Goal: Task Accomplishment & Management: Use online tool/utility

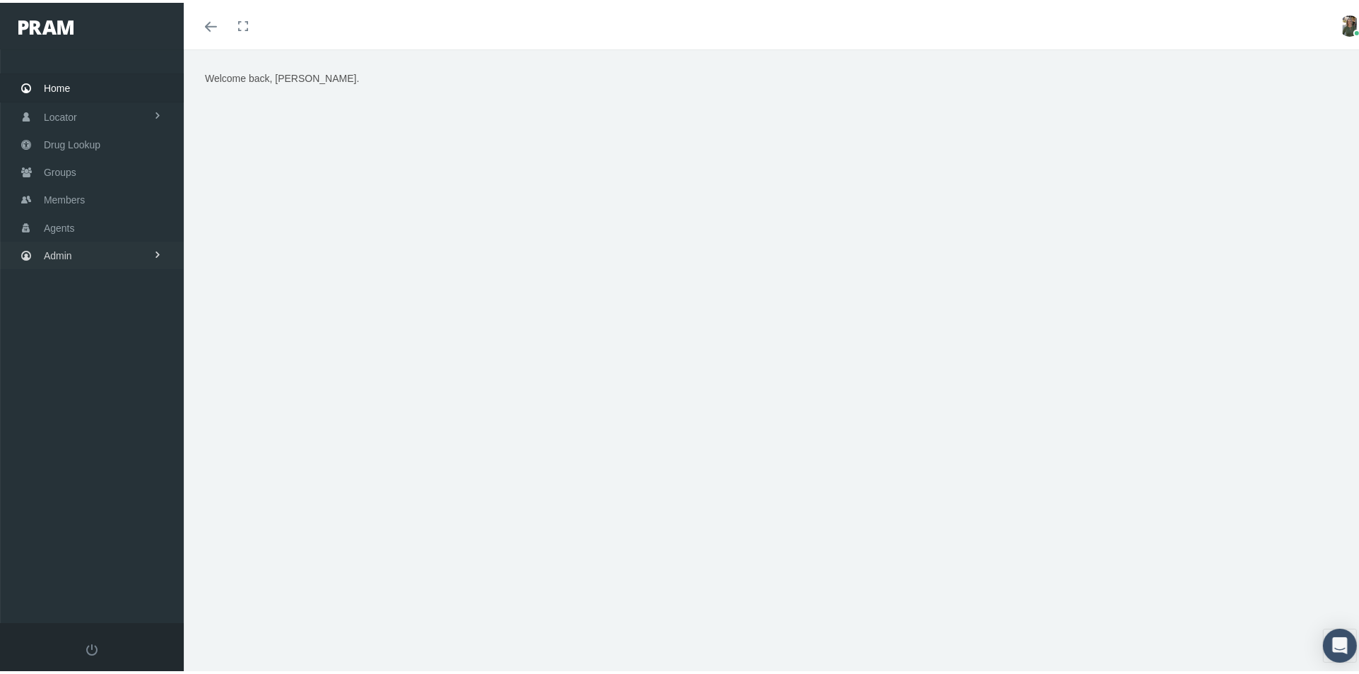
click at [52, 247] on span "Admin" at bounding box center [58, 253] width 28 height 27
click at [60, 212] on span "Agents" at bounding box center [59, 220] width 31 height 27
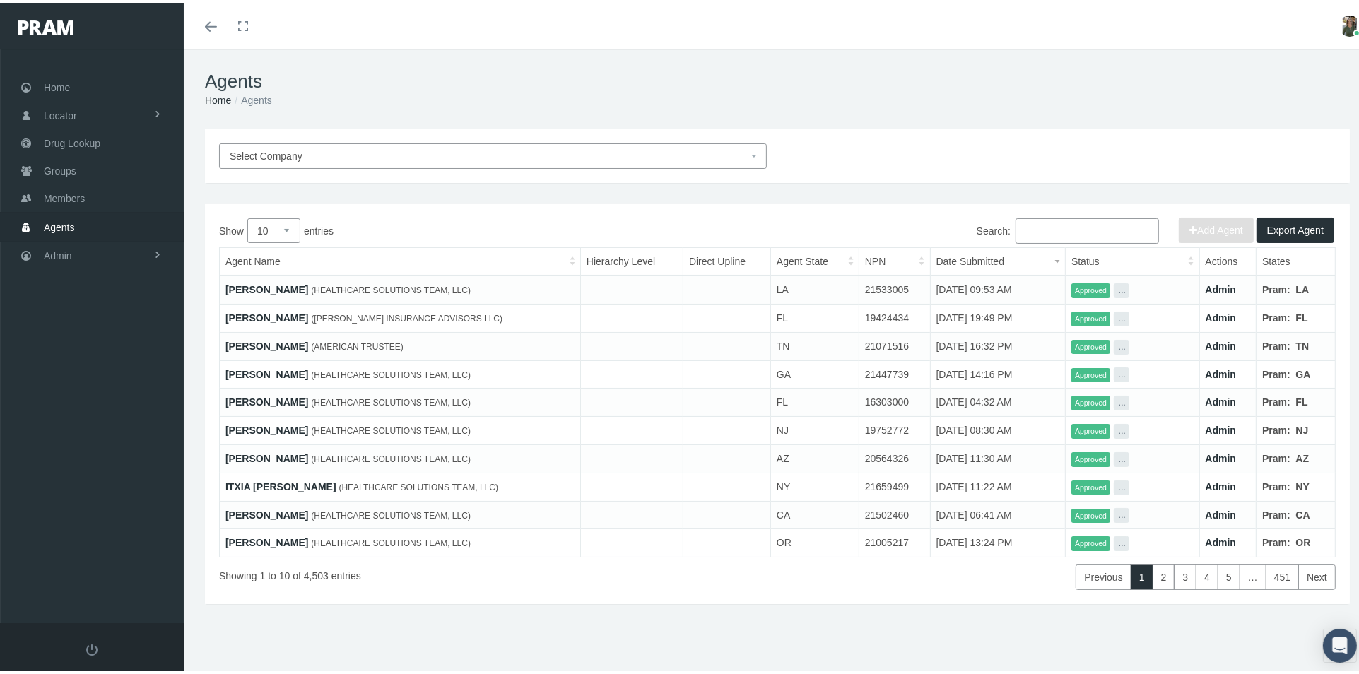
click at [1031, 228] on input "Search:" at bounding box center [1087, 228] width 143 height 25
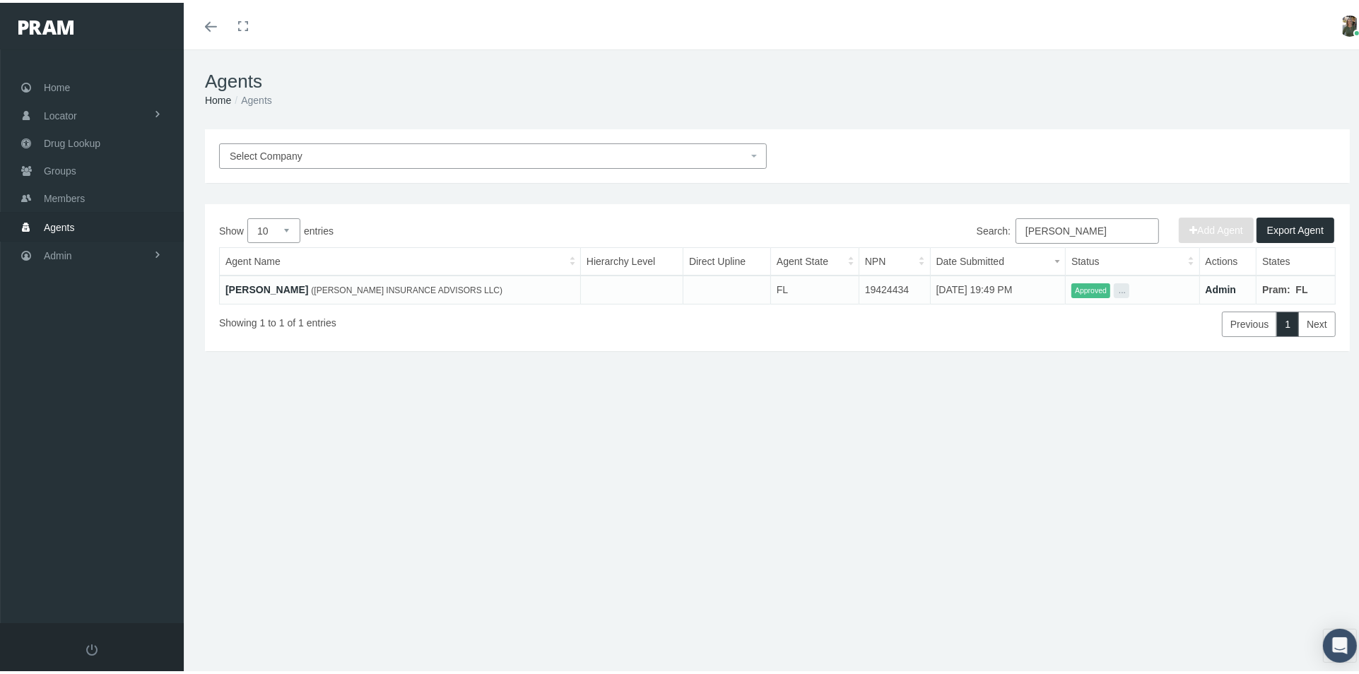
type input "jon goodwin"
click at [268, 286] on link "[PERSON_NAME]" at bounding box center [266, 286] width 83 height 11
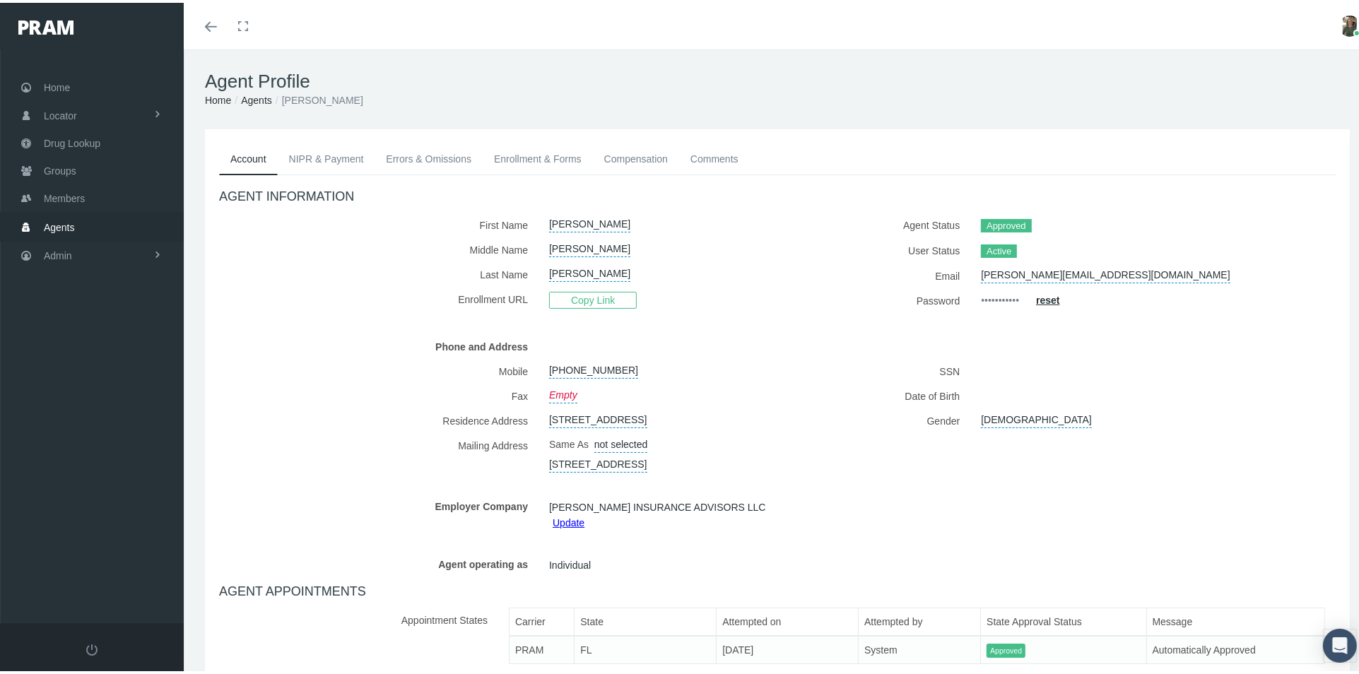
click at [567, 154] on link "Enrollment & Forms" at bounding box center [538, 156] width 110 height 31
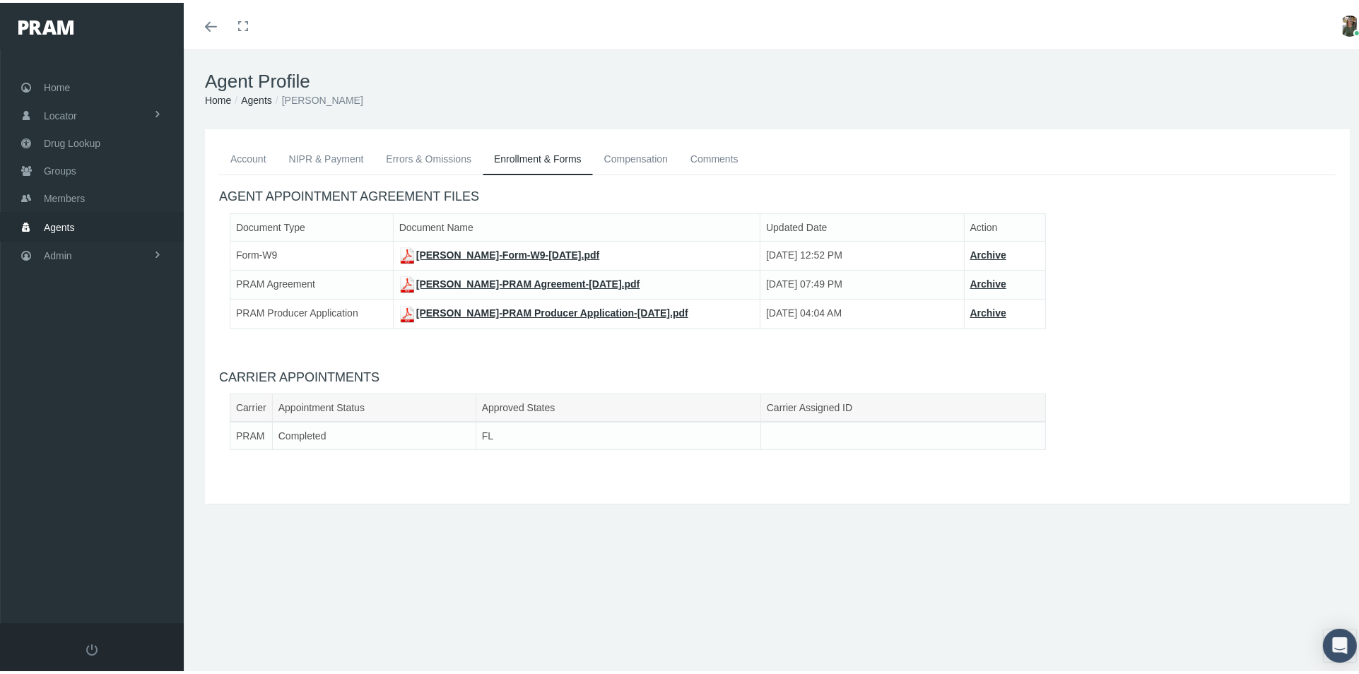
click at [409, 156] on link "Errors & Omissions" at bounding box center [429, 156] width 108 height 31
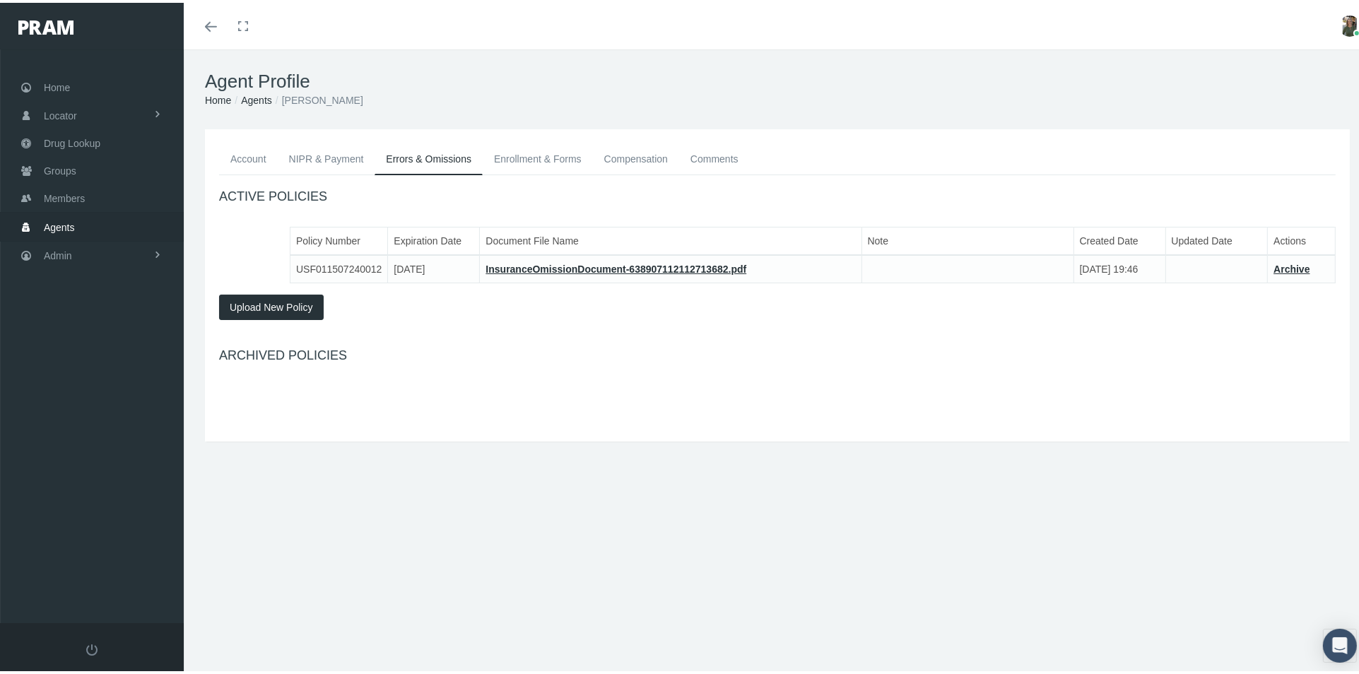
click at [355, 152] on link "NIPR & Payment" at bounding box center [327, 156] width 98 height 31
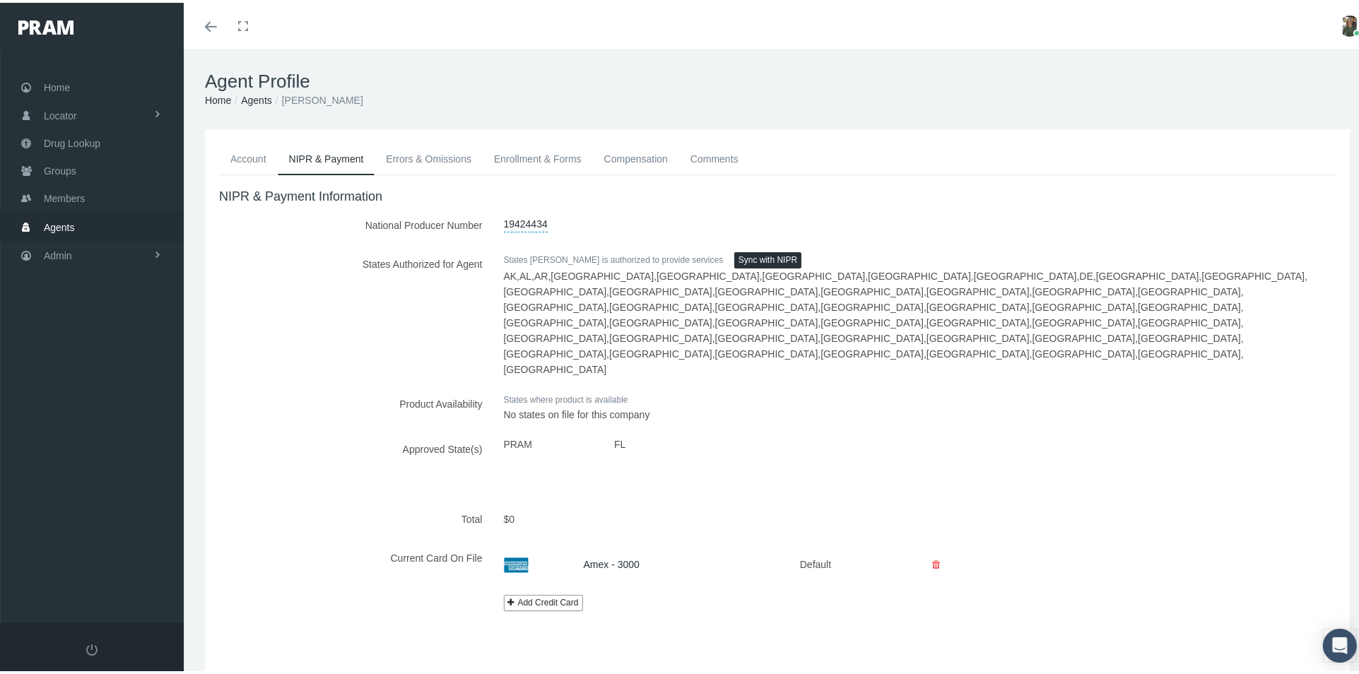
click at [642, 155] on link "Compensation" at bounding box center [636, 156] width 86 height 31
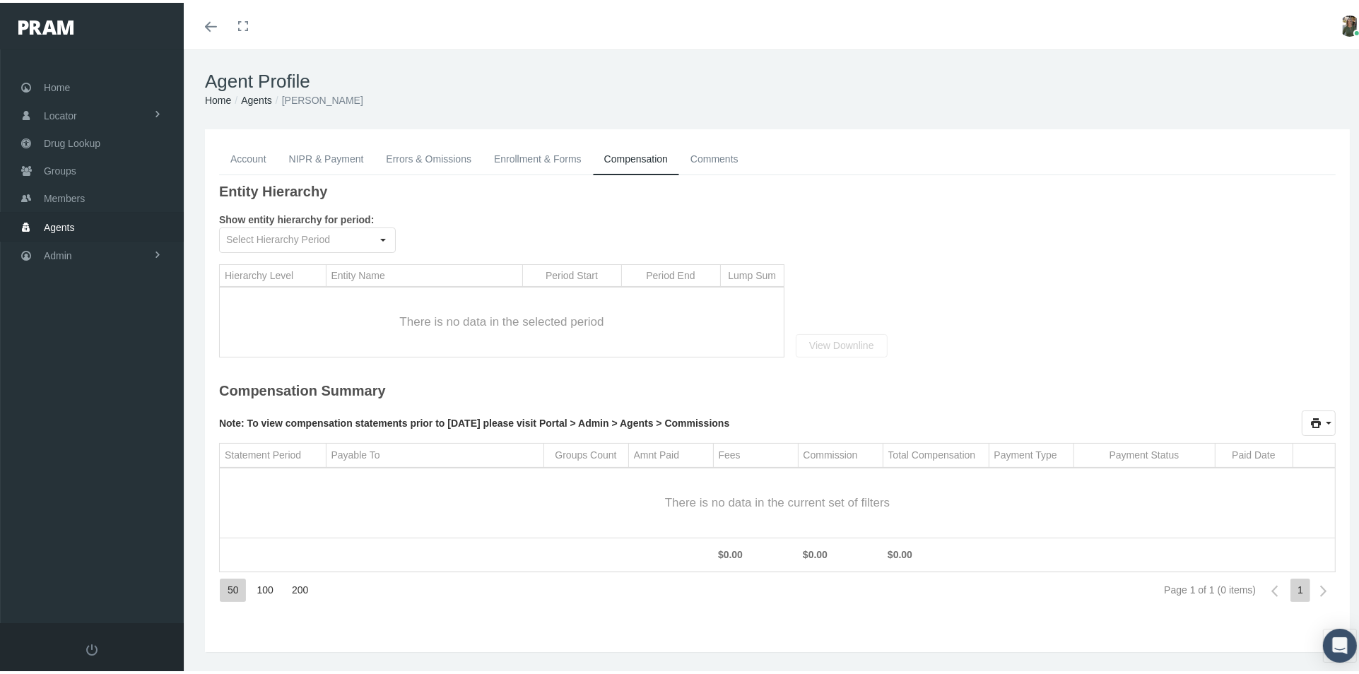
click at [696, 160] on link "Comments" at bounding box center [714, 156] width 71 height 31
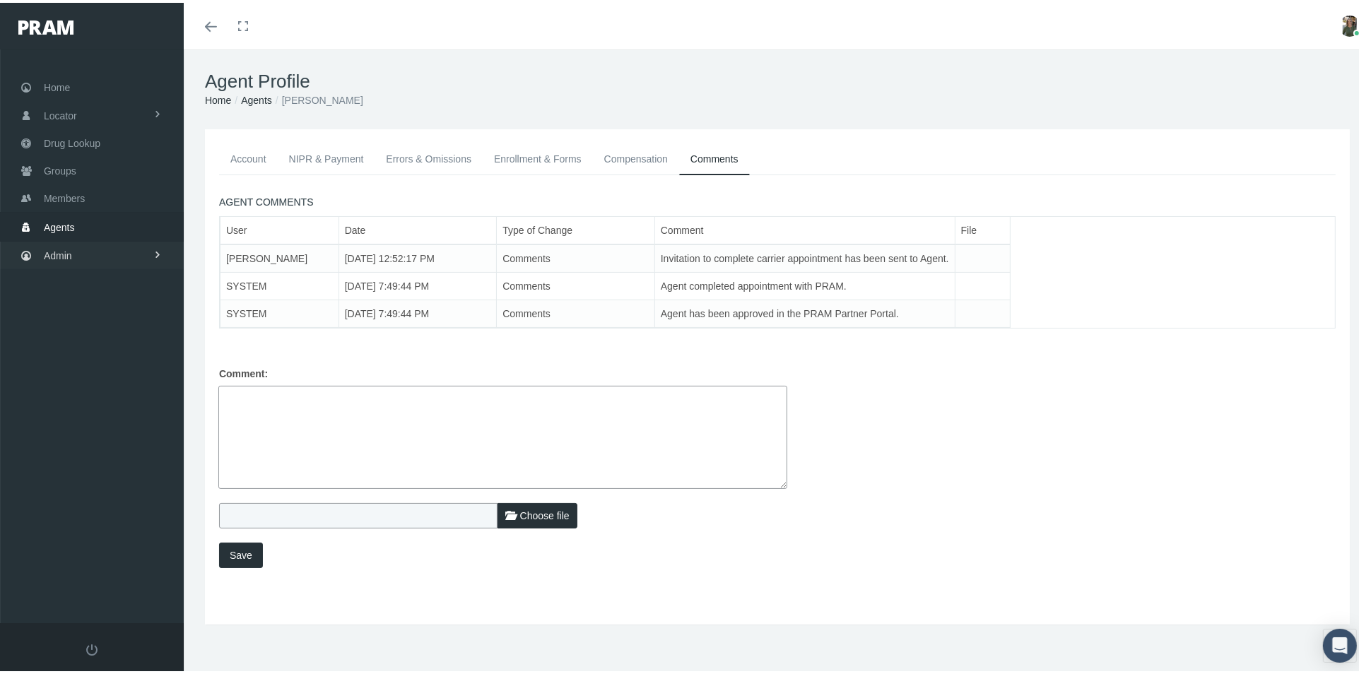
click at [67, 244] on span "Admin" at bounding box center [58, 253] width 28 height 27
click at [98, 438] on span "Companies" at bounding box center [83, 441] width 50 height 24
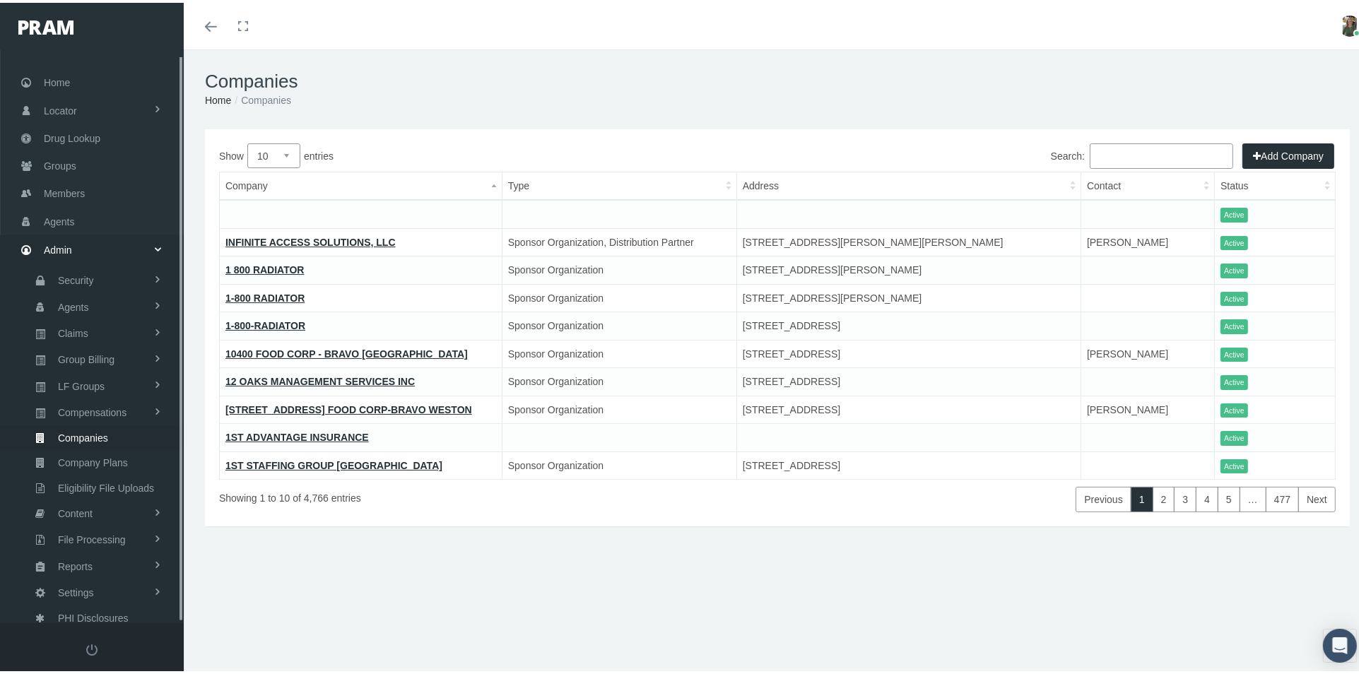
scroll to position [5, 0]
click at [1115, 150] on input "Search:" at bounding box center [1161, 153] width 143 height 25
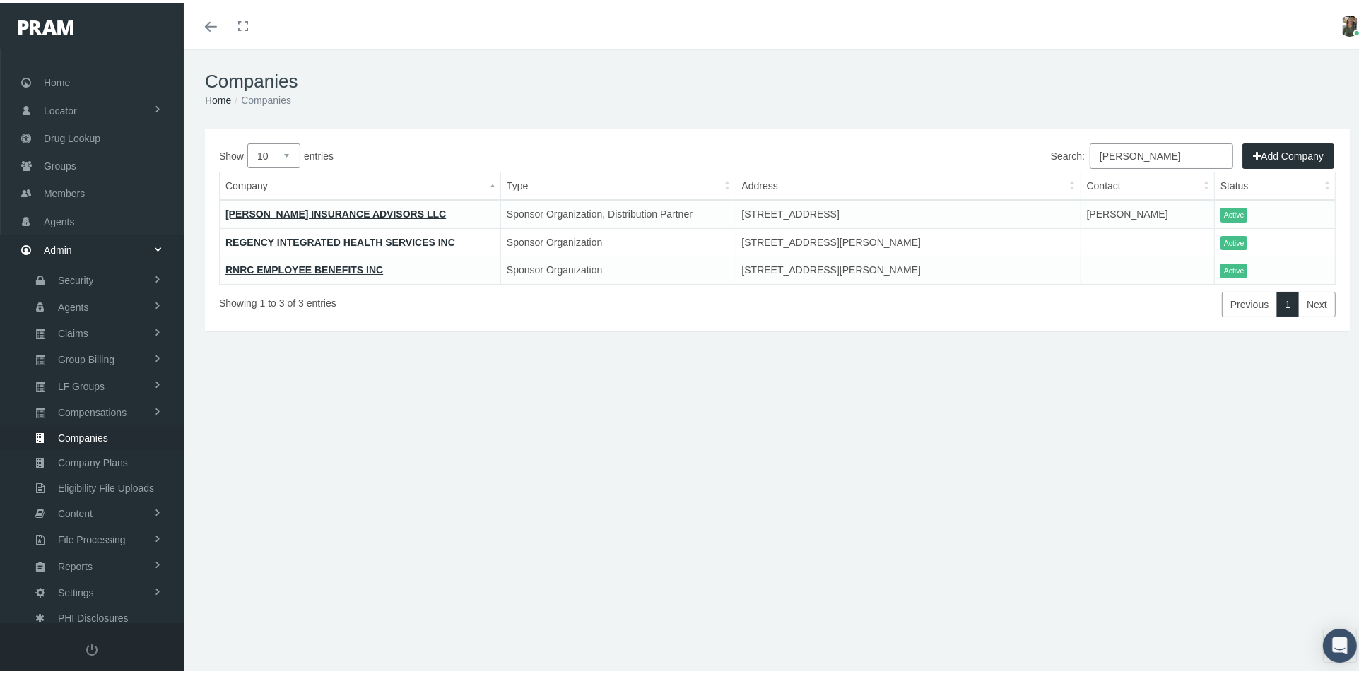
type input "goodwin"
click at [288, 206] on link "[PERSON_NAME] INSURANCE ADVISORS LLC" at bounding box center [335, 211] width 221 height 11
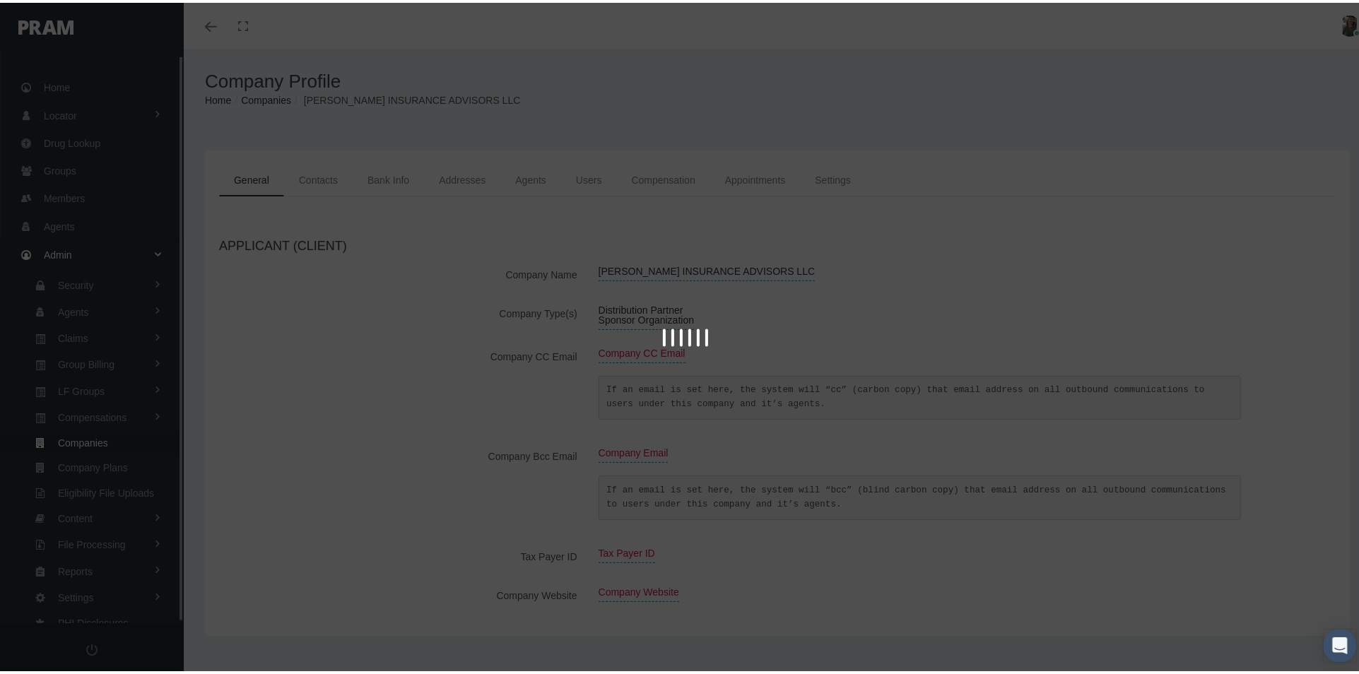
scroll to position [5, 0]
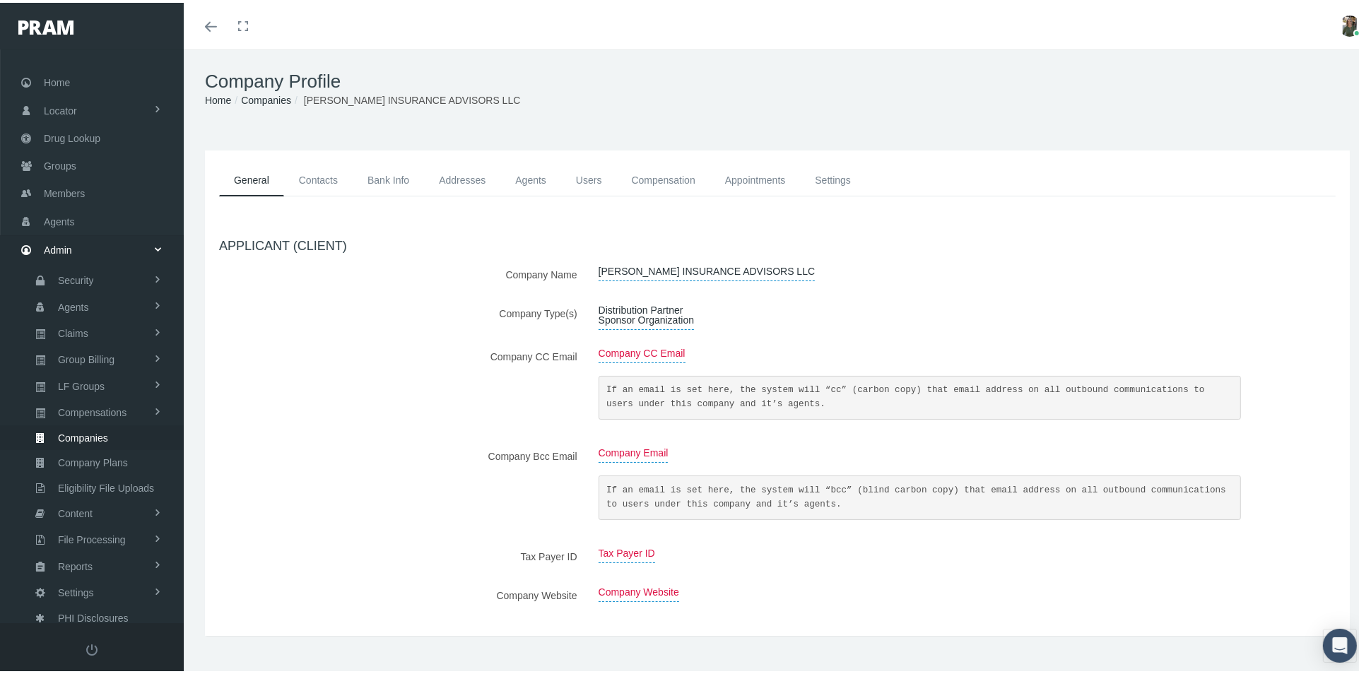
click at [643, 173] on link "Compensation" at bounding box center [663, 178] width 93 height 32
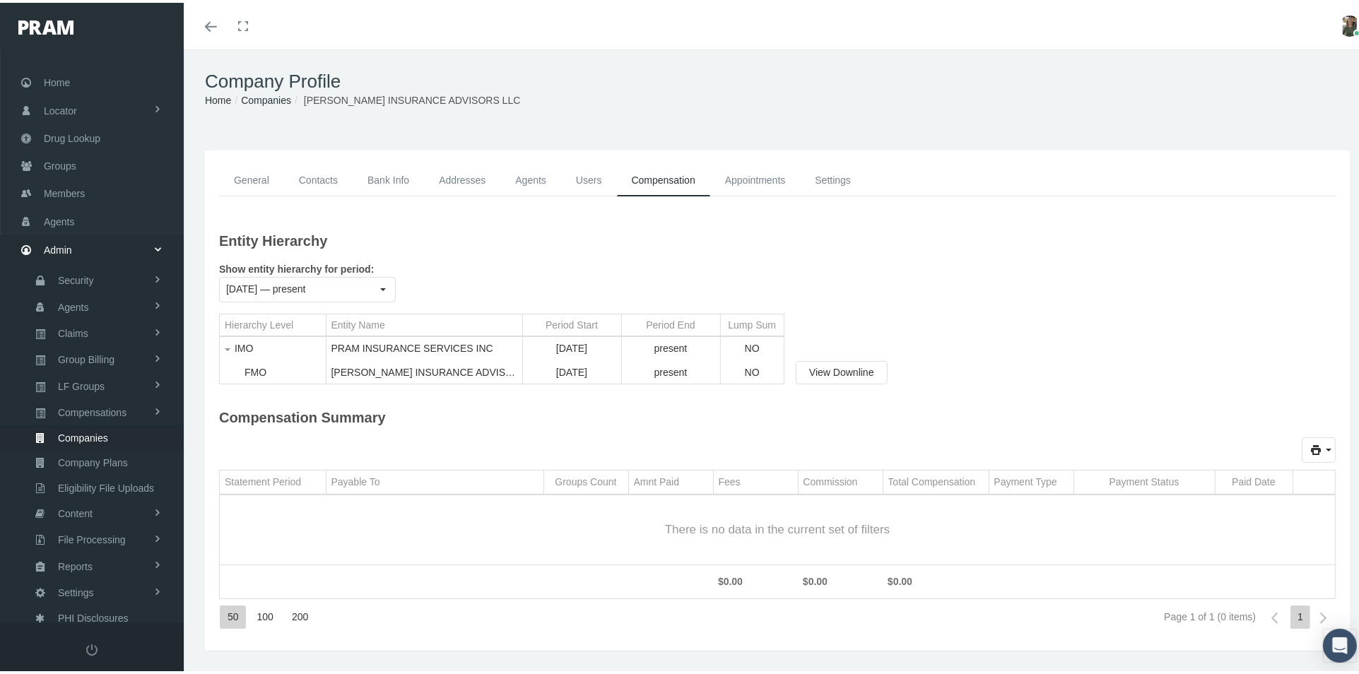
click at [527, 175] on link "Agents" at bounding box center [530, 178] width 61 height 32
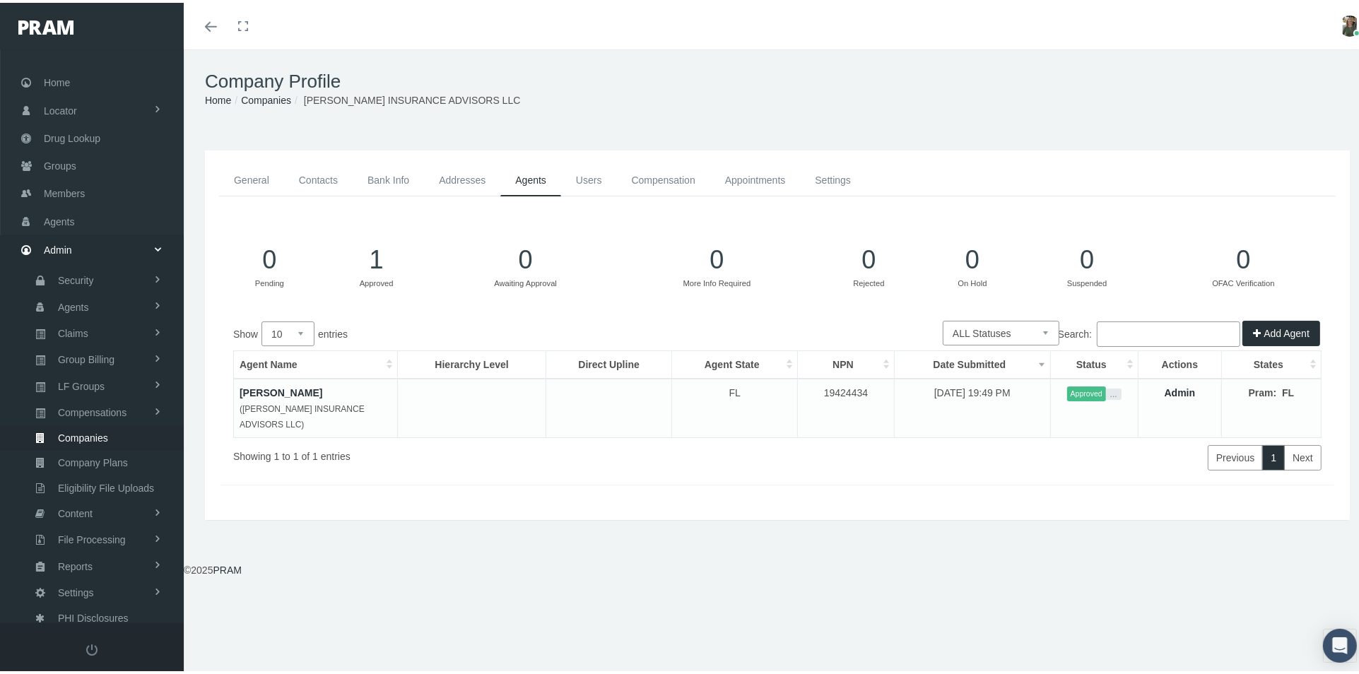
click at [310, 177] on link "Contacts" at bounding box center [318, 178] width 69 height 32
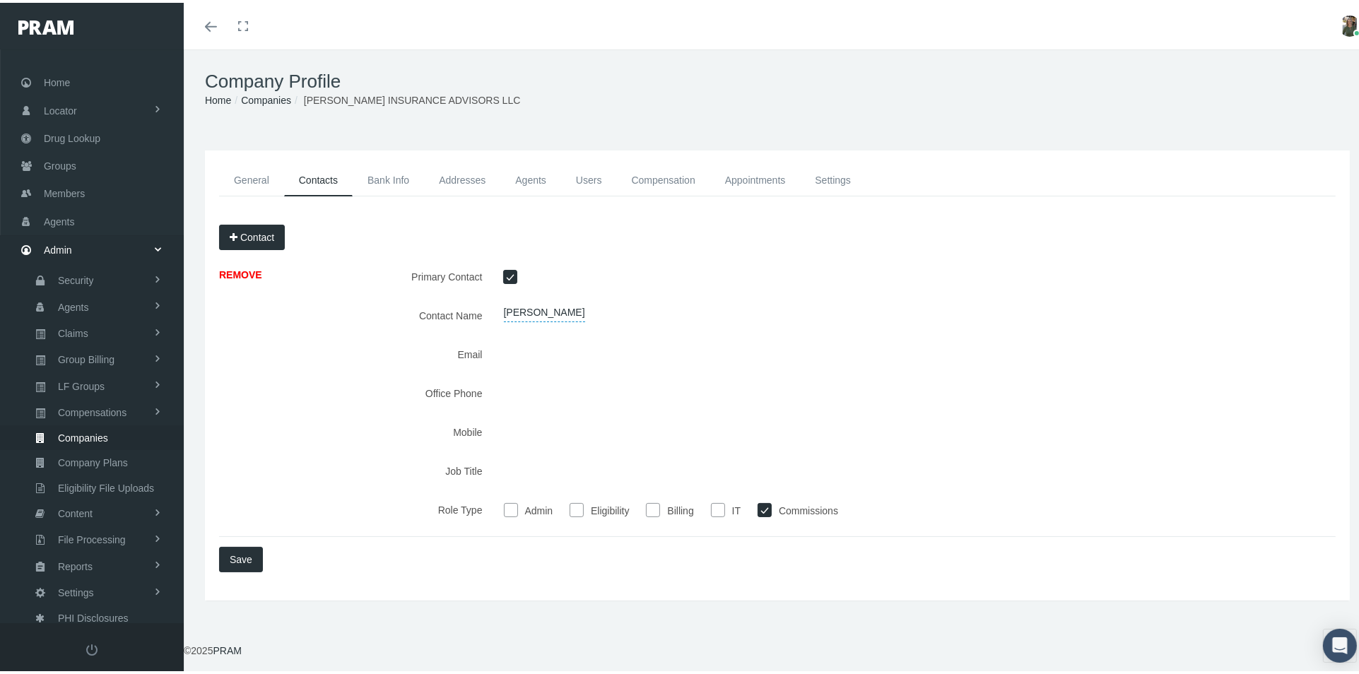
click at [378, 175] on link "Bank Info" at bounding box center [388, 178] width 71 height 32
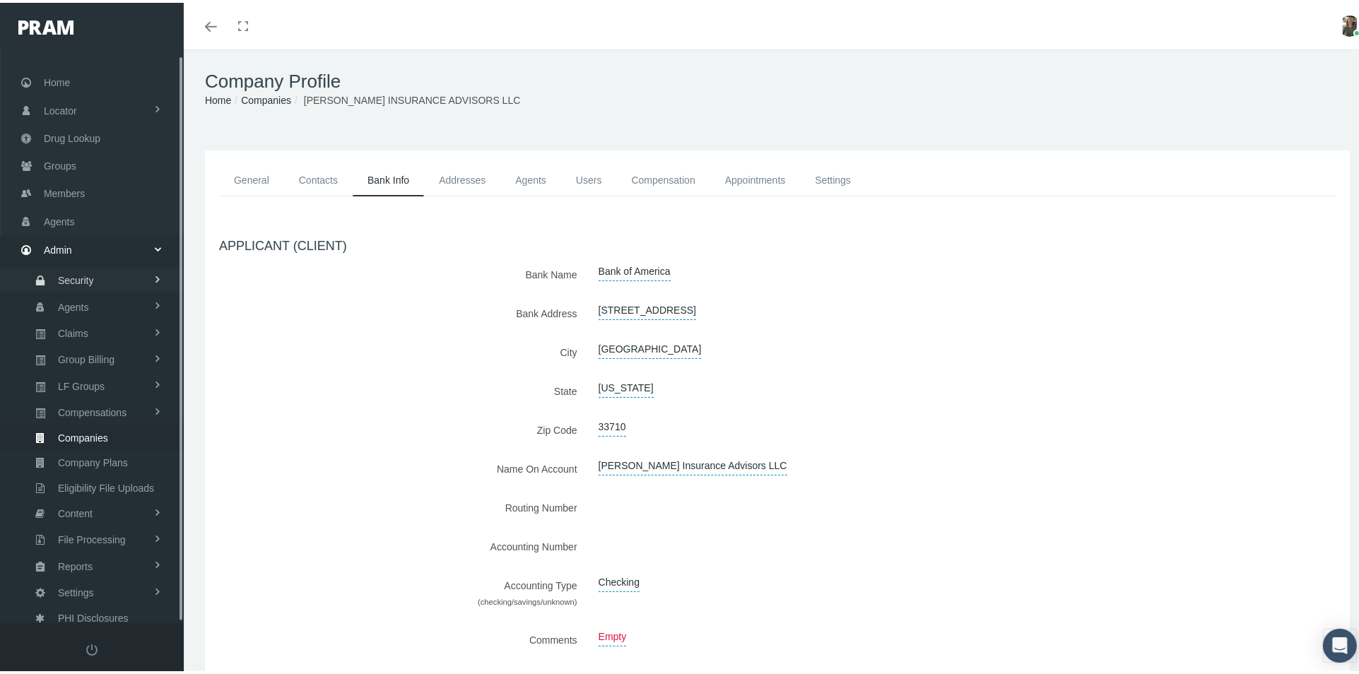
click at [79, 273] on span "Security" at bounding box center [76, 278] width 36 height 24
click at [104, 353] on span "User Lookup" at bounding box center [83, 356] width 56 height 24
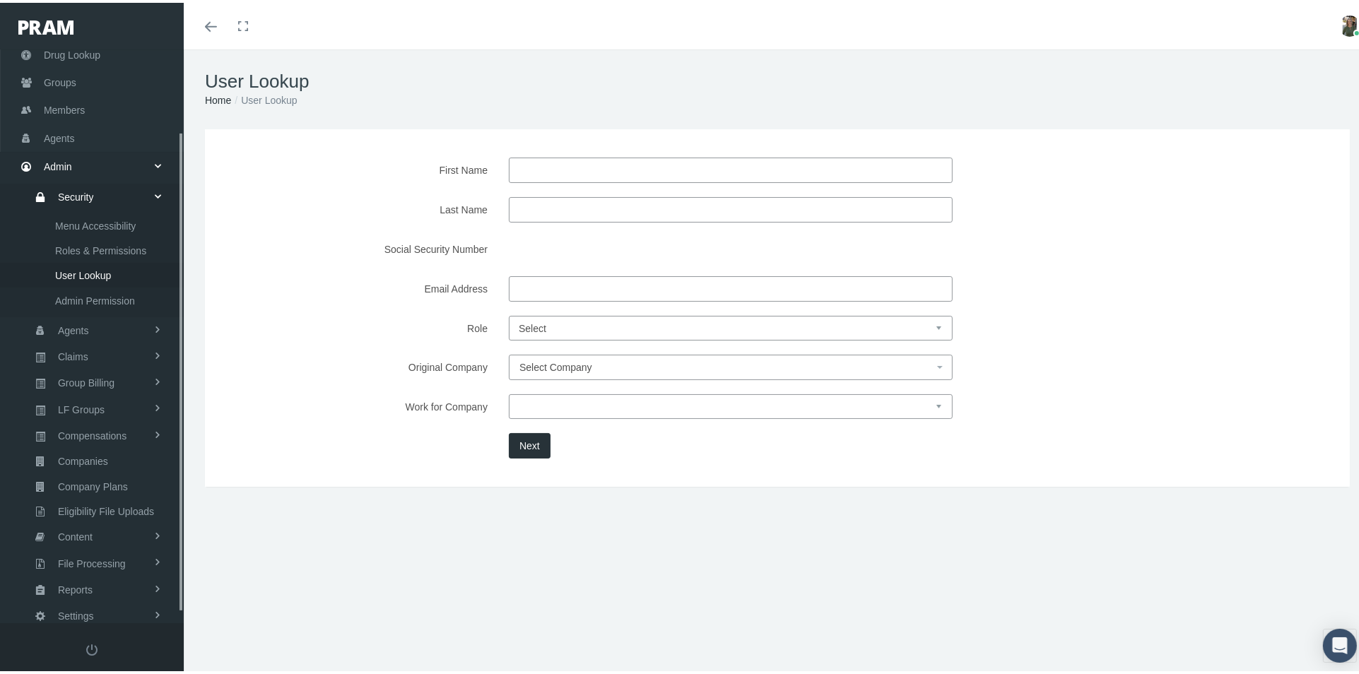
scroll to position [110, 0]
click at [705, 168] on input "First Name" at bounding box center [731, 167] width 444 height 25
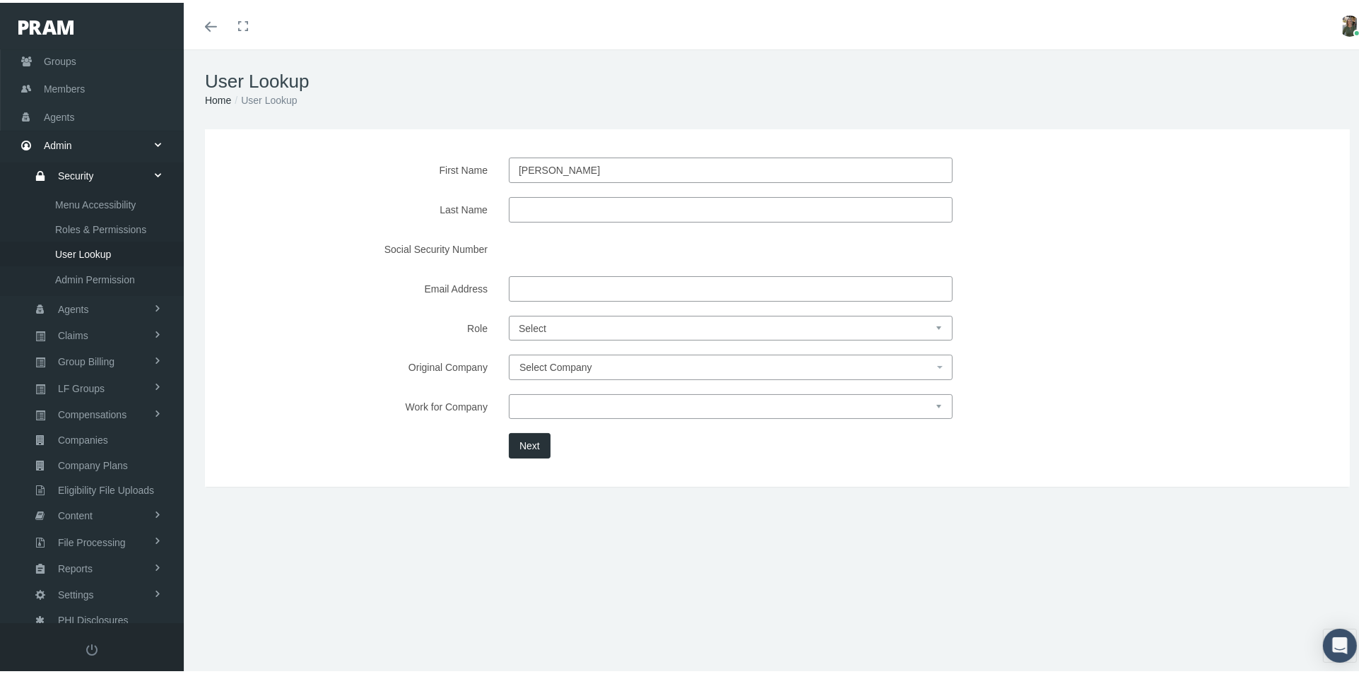
type input "jon"
type input "goodwin"
click at [531, 444] on button "Next" at bounding box center [530, 442] width 42 height 25
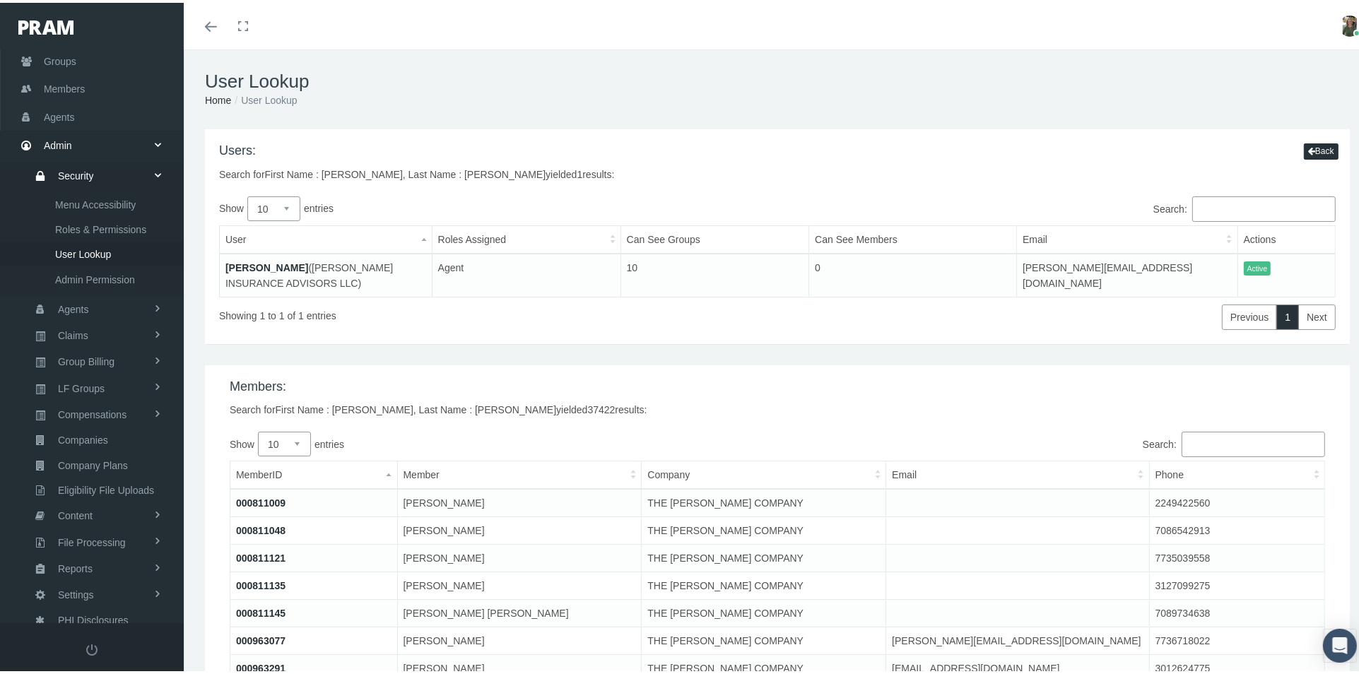
click at [274, 263] on link "[PERSON_NAME]" at bounding box center [266, 264] width 83 height 11
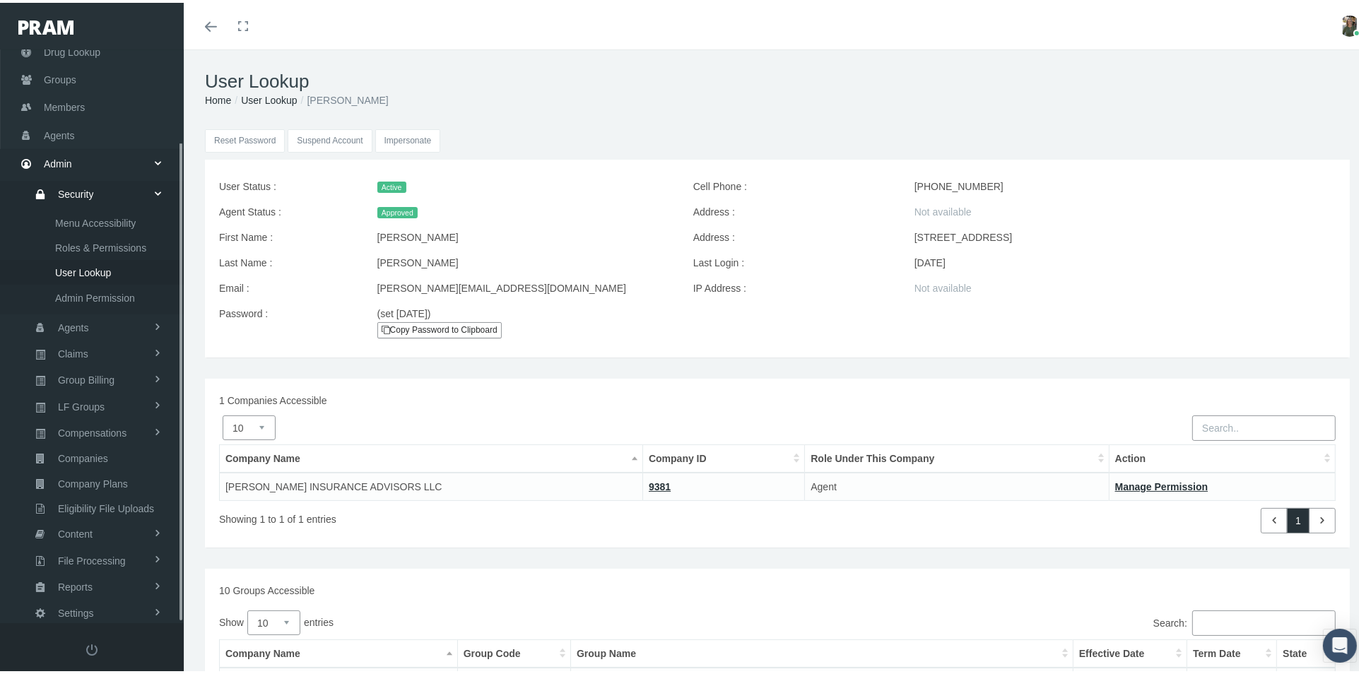
scroll to position [110, 0]
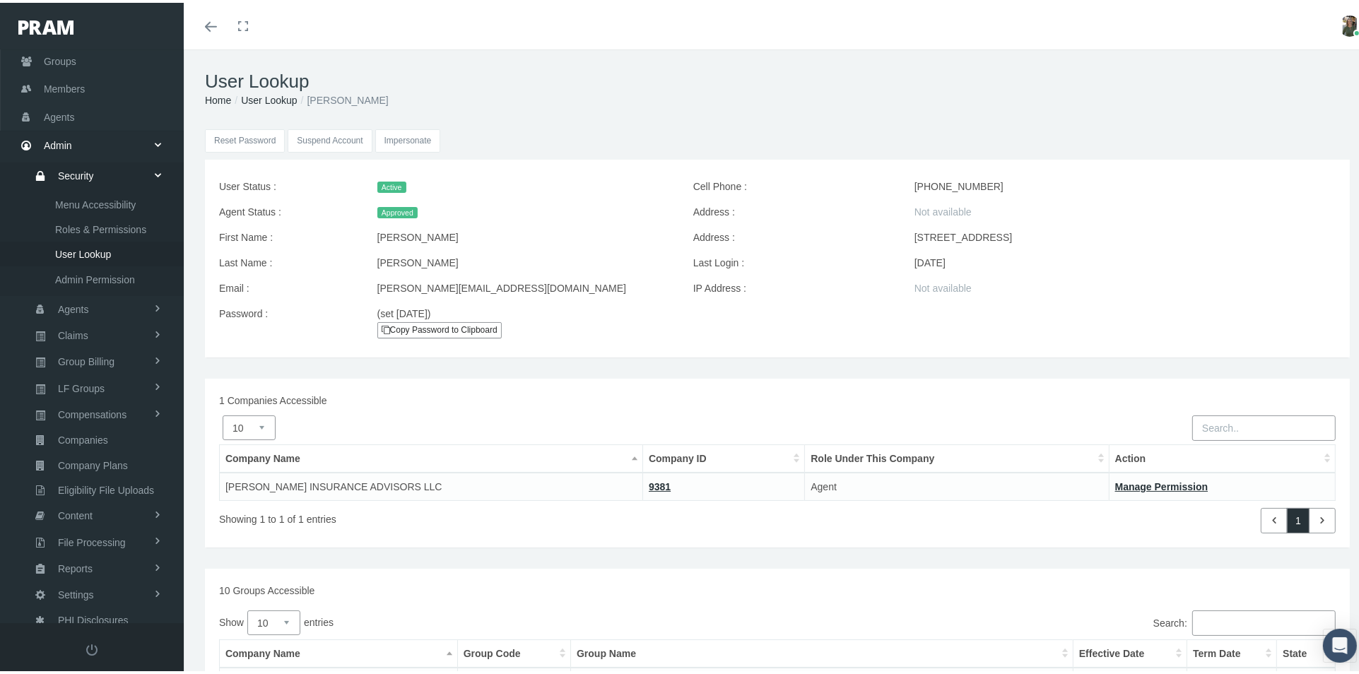
click at [408, 142] on input "Impersonate" at bounding box center [408, 138] width 66 height 23
